Goal: Transaction & Acquisition: Purchase product/service

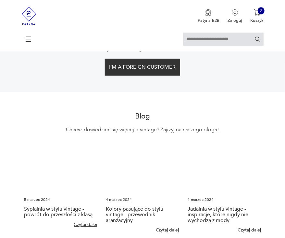
scroll to position [1176, 0]
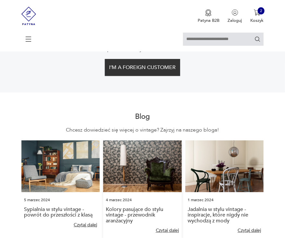
click at [142, 161] on img at bounding box center [142, 165] width 78 height 51
click at [126, 205] on link "Kolory pasujące do stylu vintage - przewodnik aranżacyjny" at bounding box center [135, 214] width 58 height 19
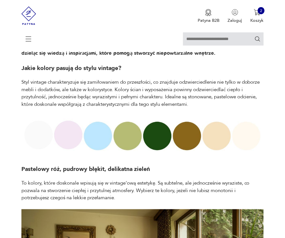
scroll to position [218, 0]
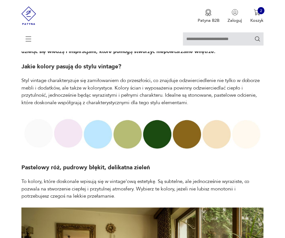
click at [98, 139] on img at bounding box center [142, 133] width 242 height 40
click at [136, 137] on img at bounding box center [142, 133] width 242 height 40
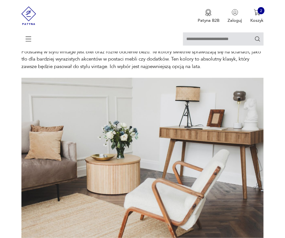
scroll to position [907, 0]
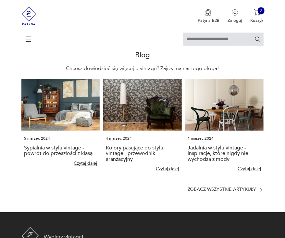
scroll to position [1237, 0]
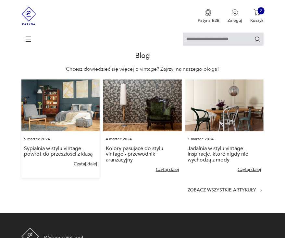
click at [60, 91] on img at bounding box center [60, 104] width 78 height 51
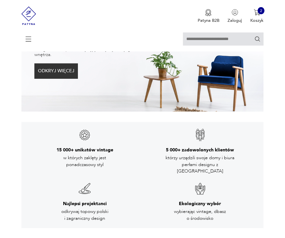
scroll to position [0, 0]
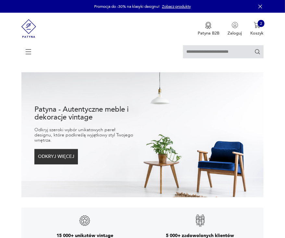
click at [29, 49] on icon at bounding box center [28, 52] width 22 height 7
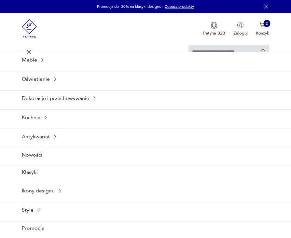
click at [28, 48] on icon at bounding box center [29, 51] width 23 height 23
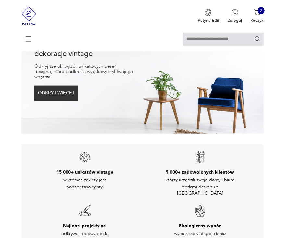
scroll to position [64, 0]
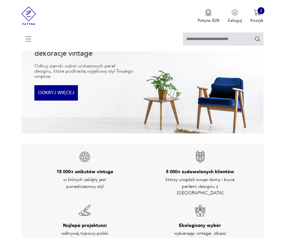
click at [55, 87] on button "ODKRYJ WIĘCEJ" at bounding box center [56, 92] width 44 height 15
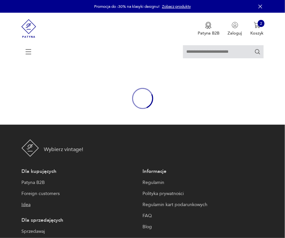
scroll to position [6, 0]
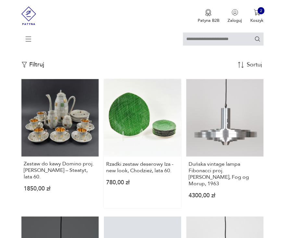
click at [138, 144] on link "Rzadki zestaw deserowy Iza - new look, Chodzież, lata 60. 780,00 zł" at bounding box center [142, 143] width 77 height 129
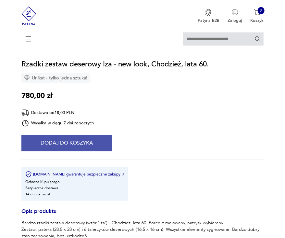
click at [75, 137] on button "Dodaj do koszyka" at bounding box center [66, 143] width 91 height 16
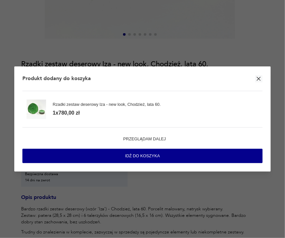
click at [256, 75] on div "Produkt dodany do koszyka" at bounding box center [142, 78] width 240 height 25
click at [259, 78] on icon "button" at bounding box center [259, 79] width 4 height 4
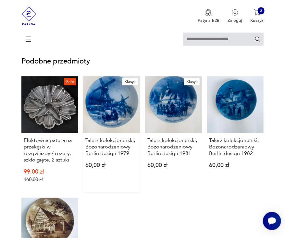
click at [102, 135] on div "Talerz kolekcjonerski, Bożonarodzeniowy Berlin design 1979 60,00 zł" at bounding box center [111, 155] width 57 height 45
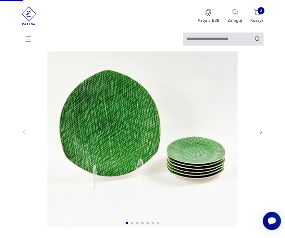
scroll to position [2, 0]
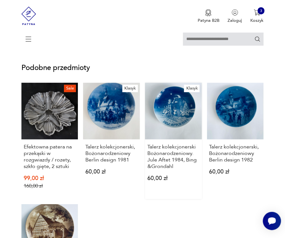
click at [174, 116] on link "Klasyk Talerz kolekcjonerski Bożonarodzeniowy. Jule Aftet 1984, [PERSON_NAME] &…" at bounding box center [173, 141] width 57 height 116
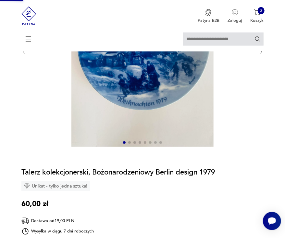
scroll to position [32, 0]
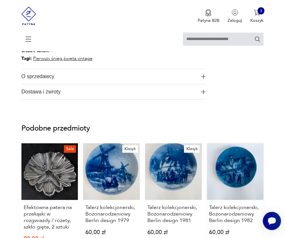
scroll to position [577, 0]
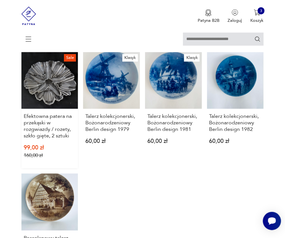
click at [31, 84] on link "Sale Efektowna patera na przekąski w rozgwiazdy / rozety, szkło gięte, 2 sztuki…" at bounding box center [49, 110] width 57 height 116
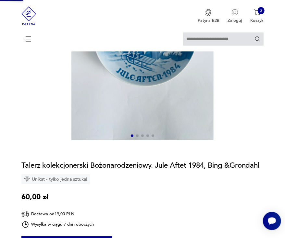
scroll to position [33, 0]
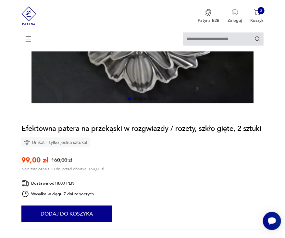
scroll to position [133, 0]
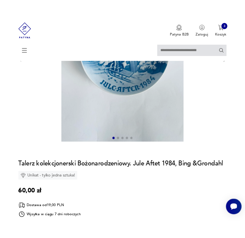
scroll to position [24, 0]
